Goal: Task Accomplishment & Management: Manage account settings

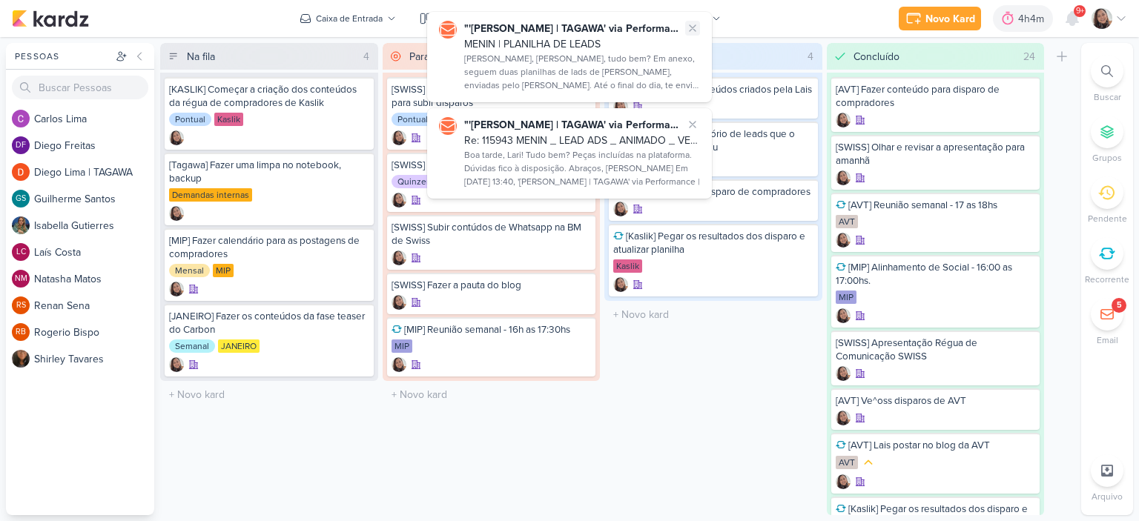
click at [688, 24] on icon at bounding box center [692, 28] width 12 height 12
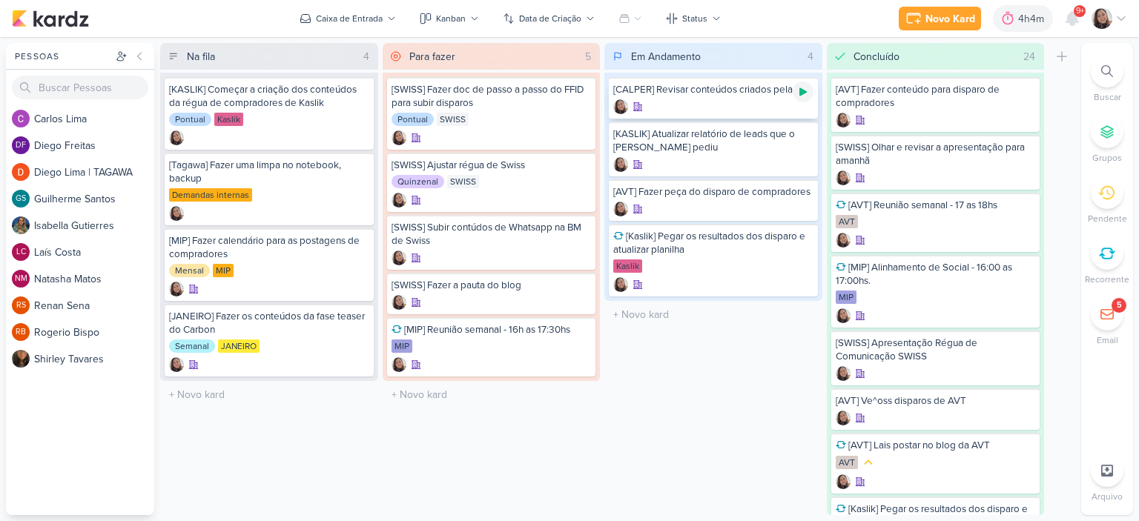
click at [794, 93] on div at bounding box center [802, 92] width 21 height 21
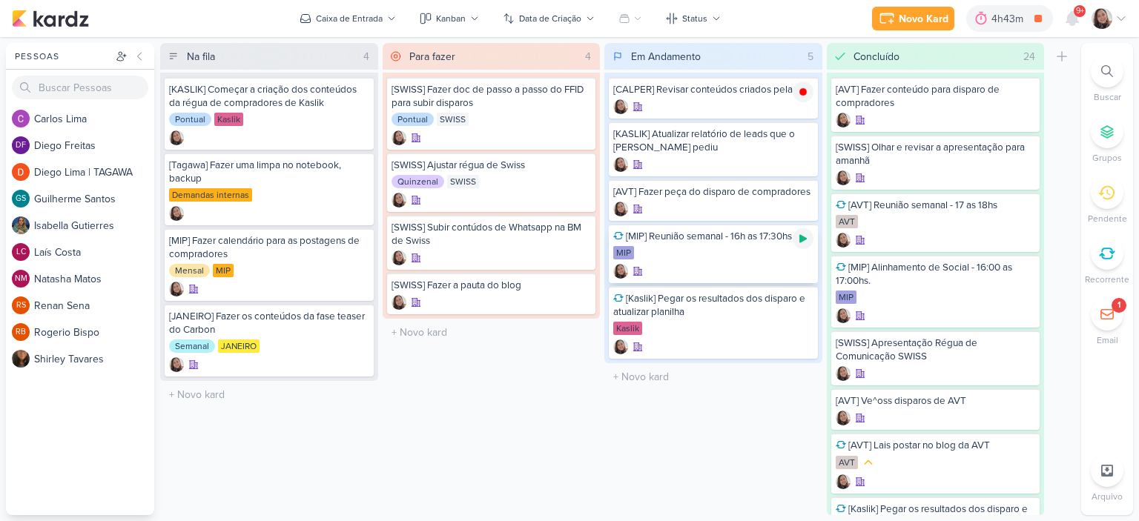
click at [800, 243] on icon at bounding box center [802, 239] width 7 height 8
click at [1124, 18] on icon at bounding box center [1121, 19] width 12 height 12
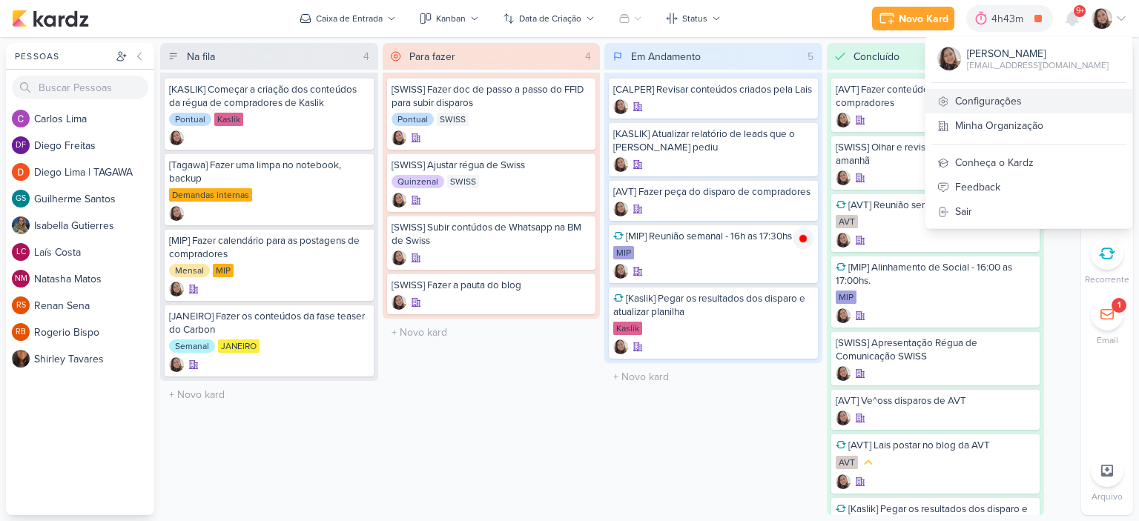
click at [992, 91] on link "Configurações" at bounding box center [1028, 101] width 207 height 24
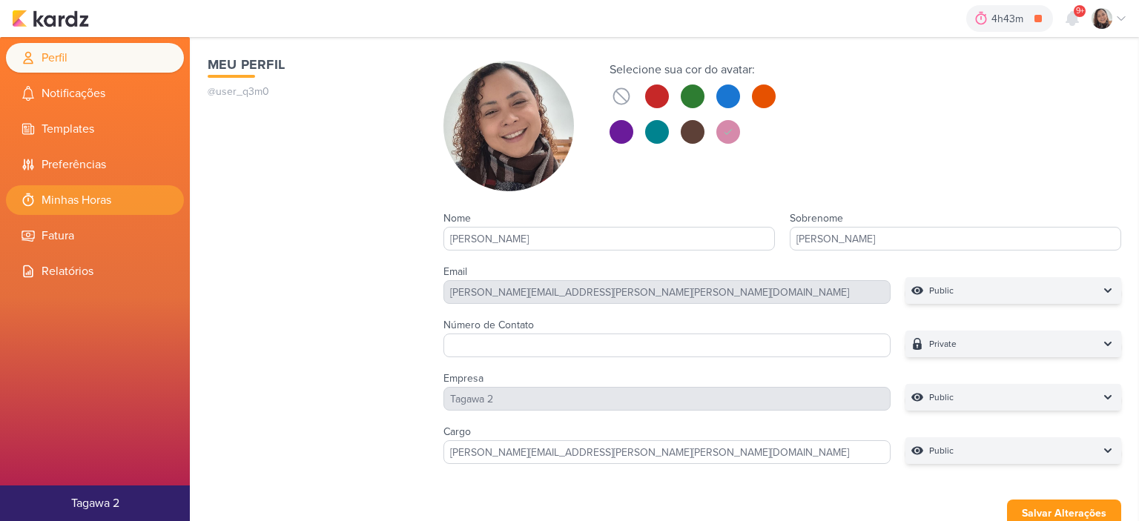
click at [44, 189] on li "Minhas Horas" at bounding box center [95, 200] width 178 height 30
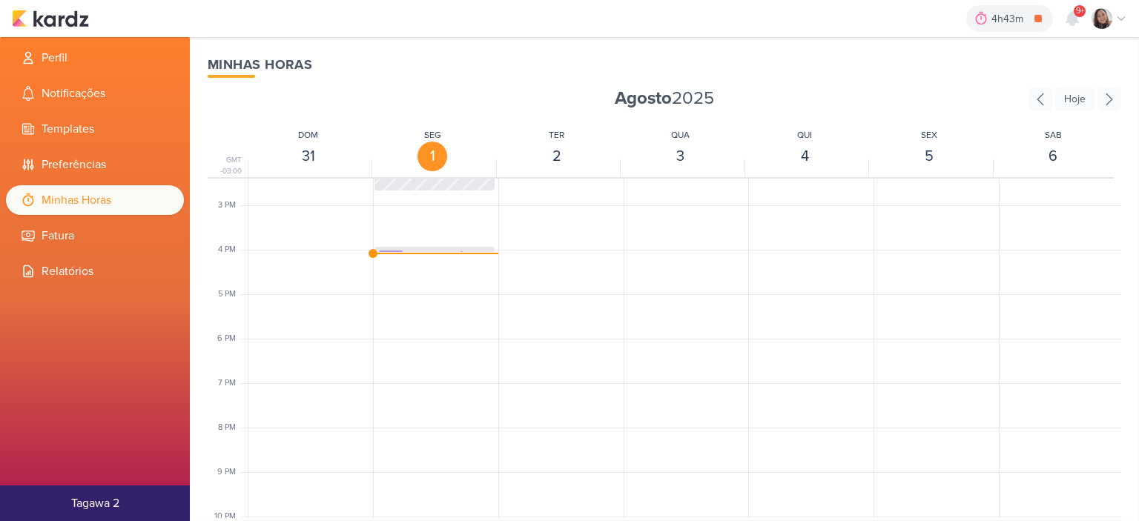
scroll to position [646, 0]
click at [433, 241] on div "SK1236 [CALPER] Revisar conteúdos criados pela Lais 3:55pm - 4:05pm" at bounding box center [434, 255] width 120 height 28
select select "pm"
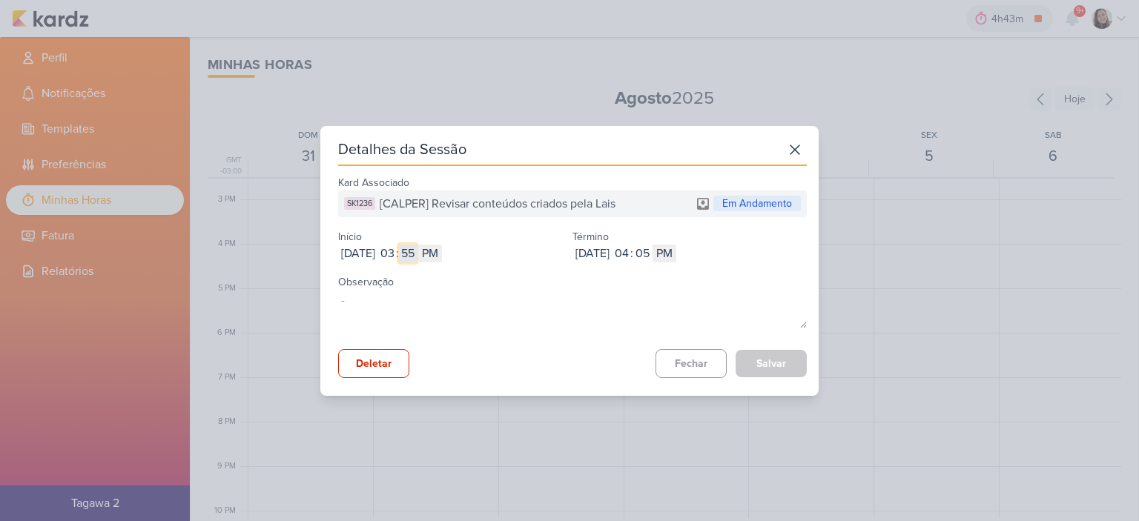
click at [417, 248] on input "55" at bounding box center [408, 254] width 18 height 18
type input "41"
click at [756, 361] on button "Salvar" at bounding box center [770, 363] width 71 height 27
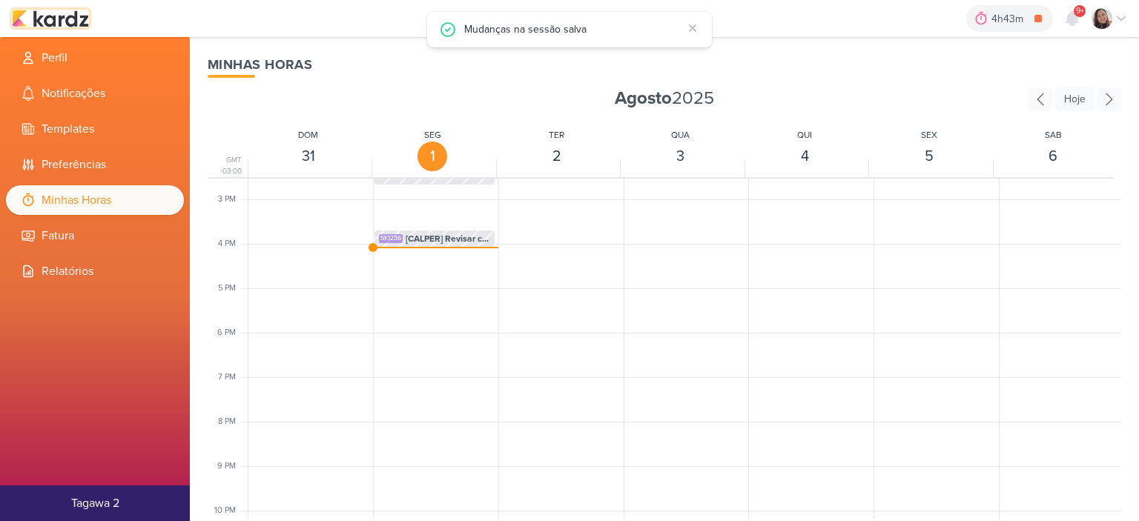
click at [71, 15] on img at bounding box center [50, 19] width 77 height 18
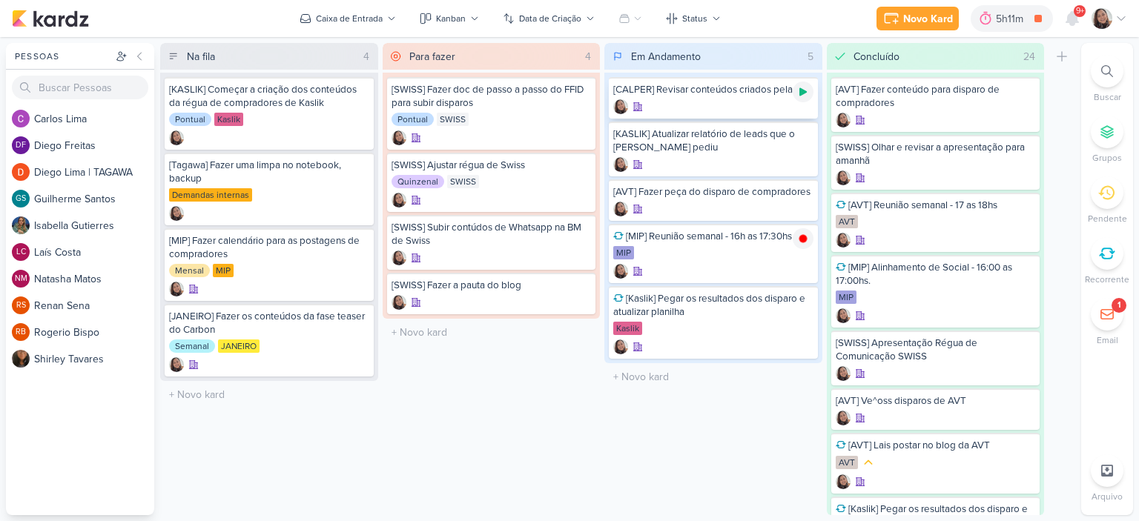
click at [797, 90] on icon at bounding box center [803, 92] width 12 height 12
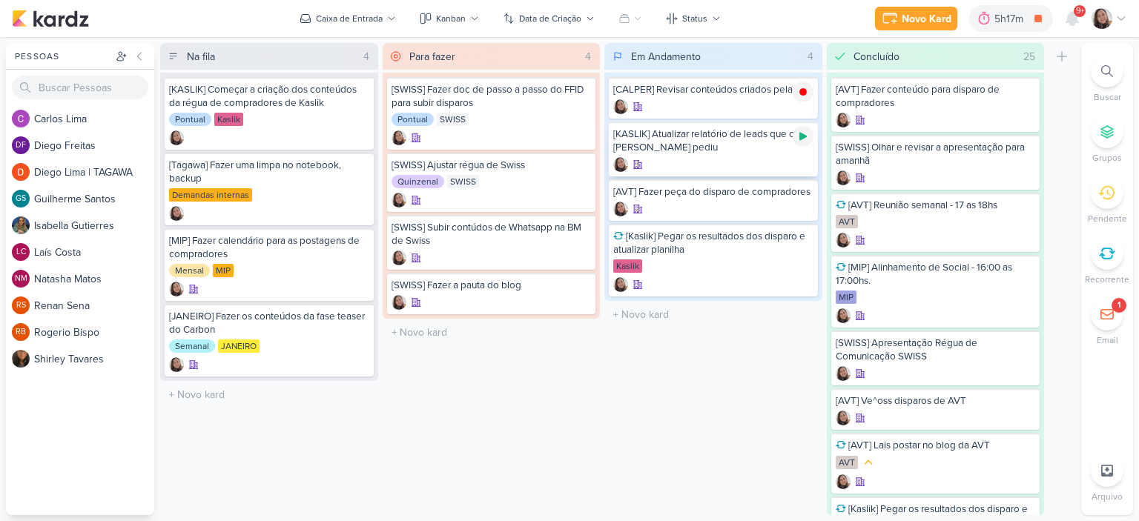
click at [797, 142] on icon at bounding box center [803, 136] width 12 height 12
